Goal: Transaction & Acquisition: Purchase product/service

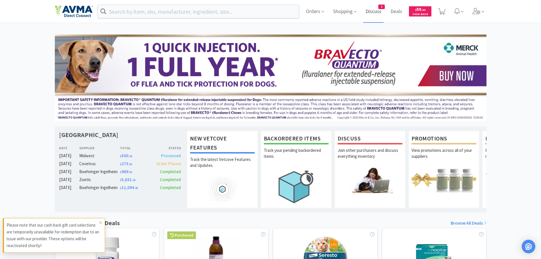
click at [377, 11] on span "Discuss" at bounding box center [373, 11] width 20 height 23
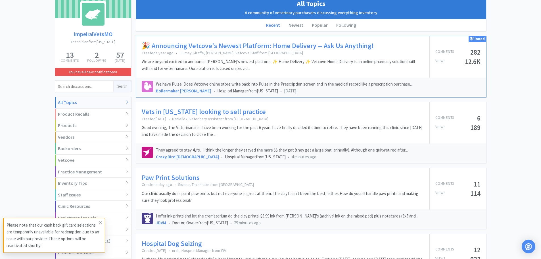
scroll to position [28, 0]
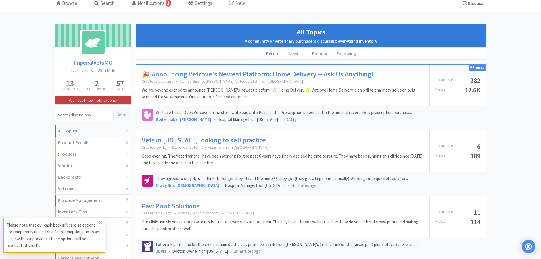
click at [116, 101] on link "You have 3 new notifications" at bounding box center [93, 100] width 76 height 8
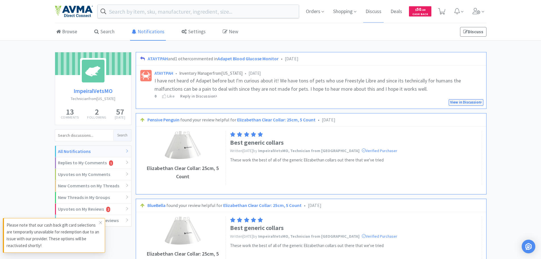
click at [465, 103] on link "View in Discussion" at bounding box center [466, 102] width 35 height 7
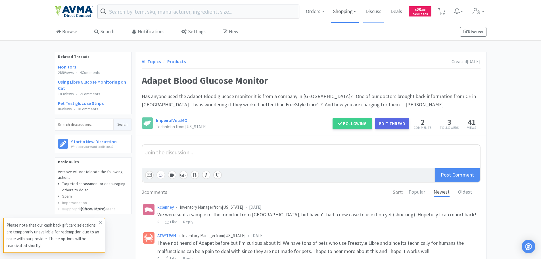
click at [353, 11] on span "Shopping" at bounding box center [345, 11] width 28 height 23
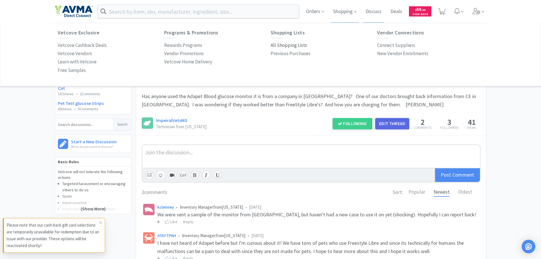
click at [294, 44] on p "All Shopping Lists" at bounding box center [289, 45] width 36 height 8
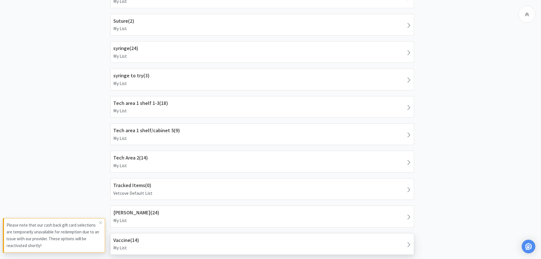
scroll to position [914, 0]
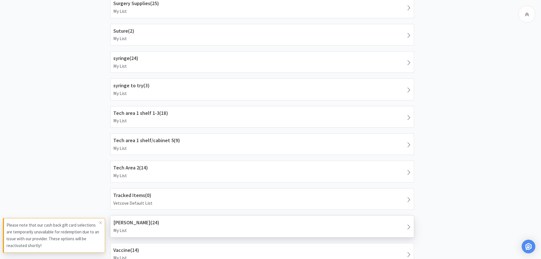
select select "6"
select select "12"
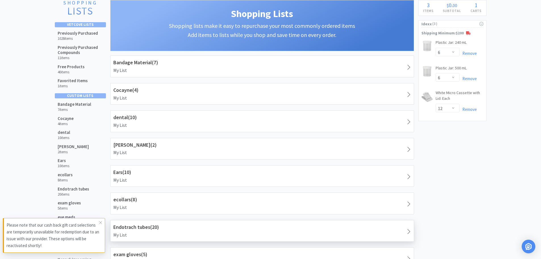
scroll to position [6, 0]
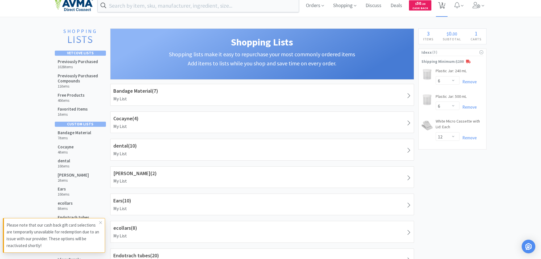
click at [442, 5] on span "3" at bounding box center [442, 3] width 2 height 23
select select "6"
select select "12"
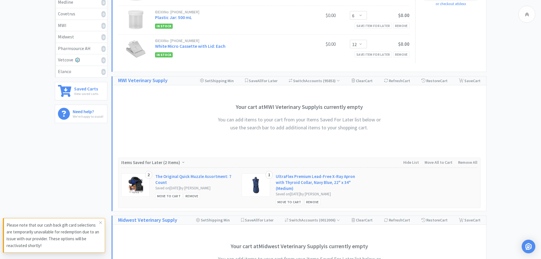
scroll to position [148, 0]
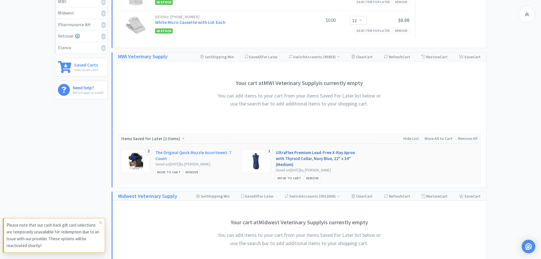
click at [308, 151] on link "UltraFlex Premium Lead-Free X-Ray Apron with Thyroid Collar, Navy Blue, 22" x 3…" at bounding box center [316, 158] width 81 height 18
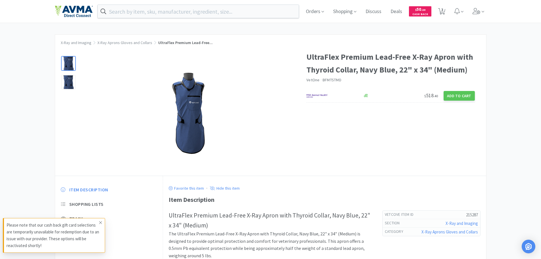
click at [101, 223] on icon at bounding box center [100, 222] width 3 height 5
